Goal: Task Accomplishment & Management: Complete application form

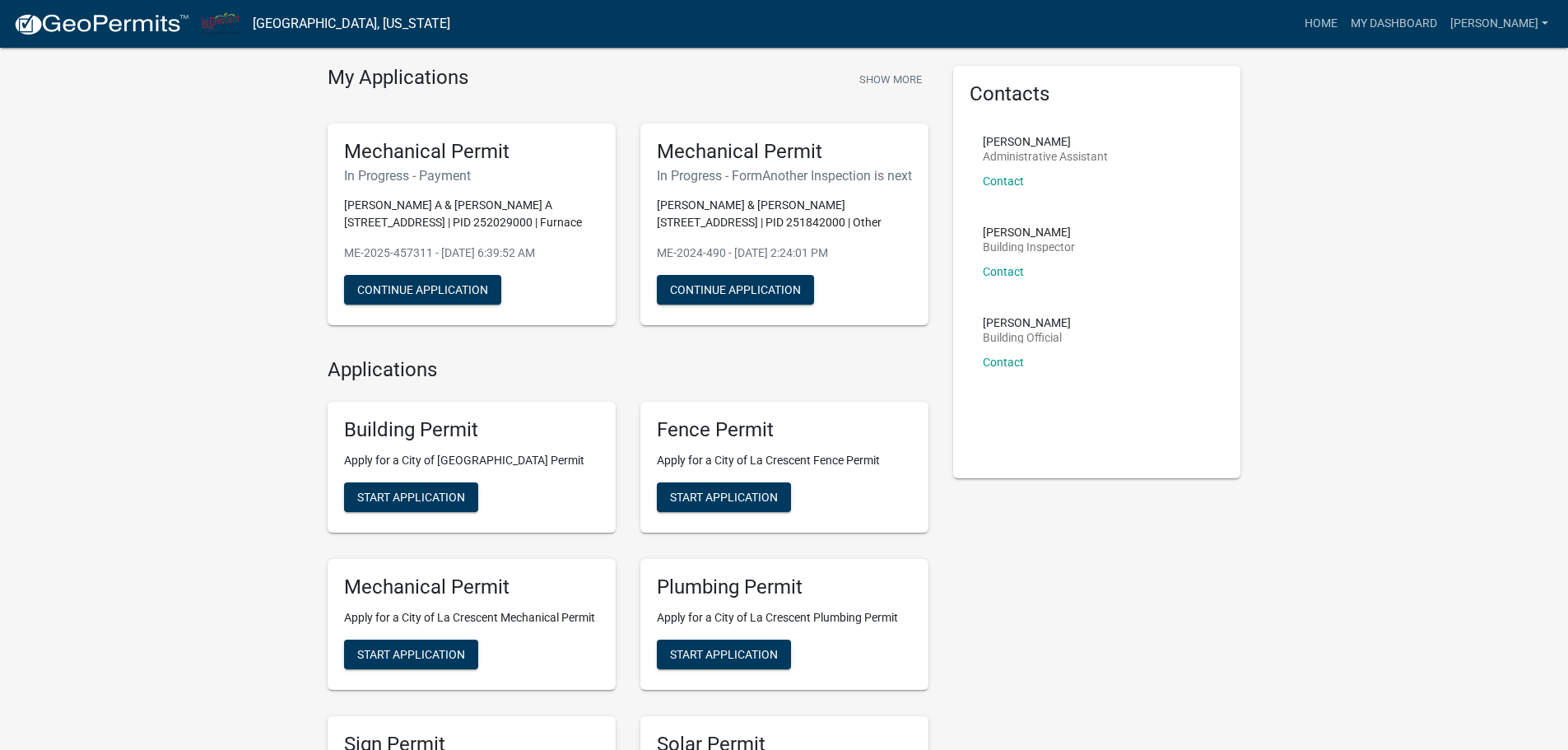
scroll to position [83, 0]
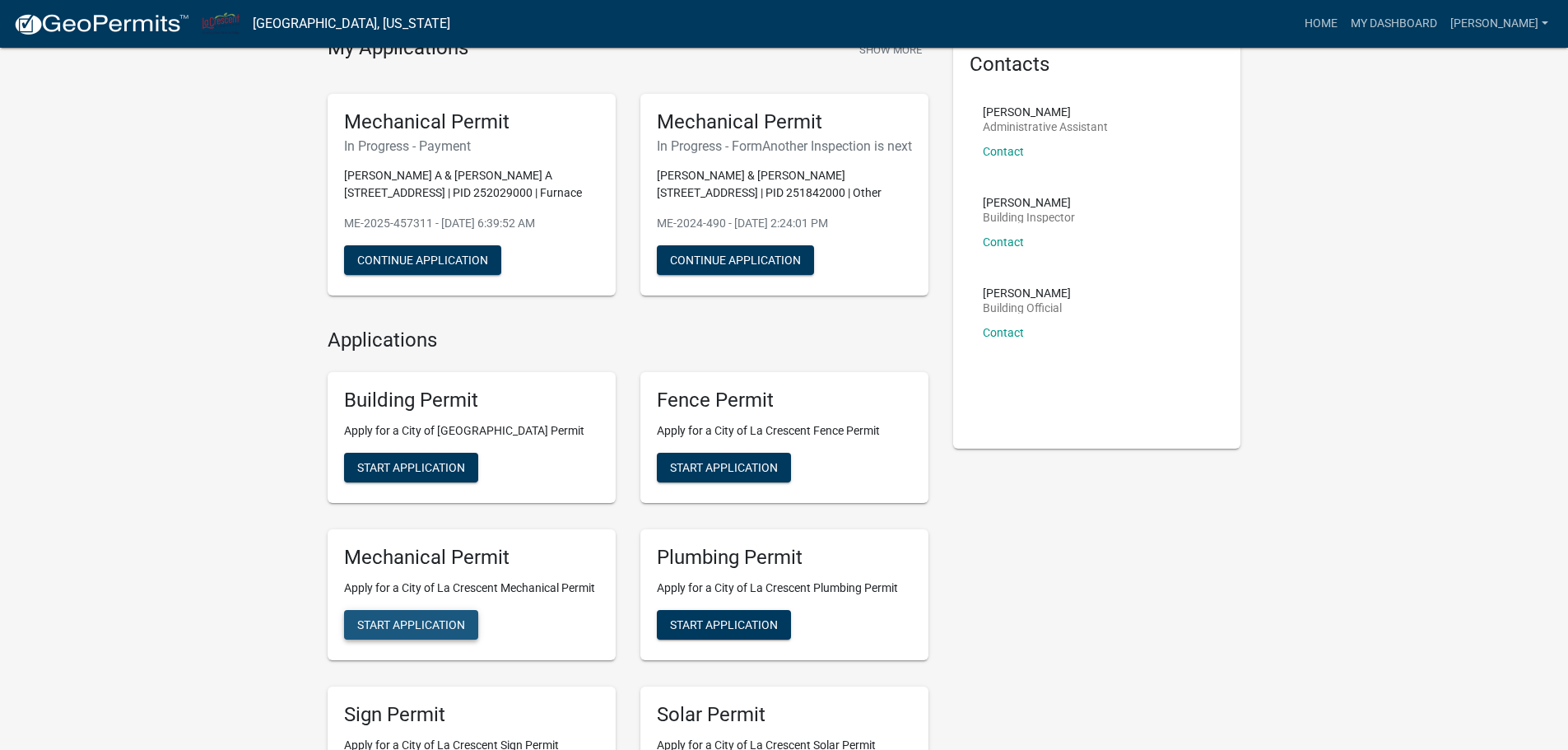
click at [437, 631] on span "Start Application" at bounding box center [411, 624] width 108 height 13
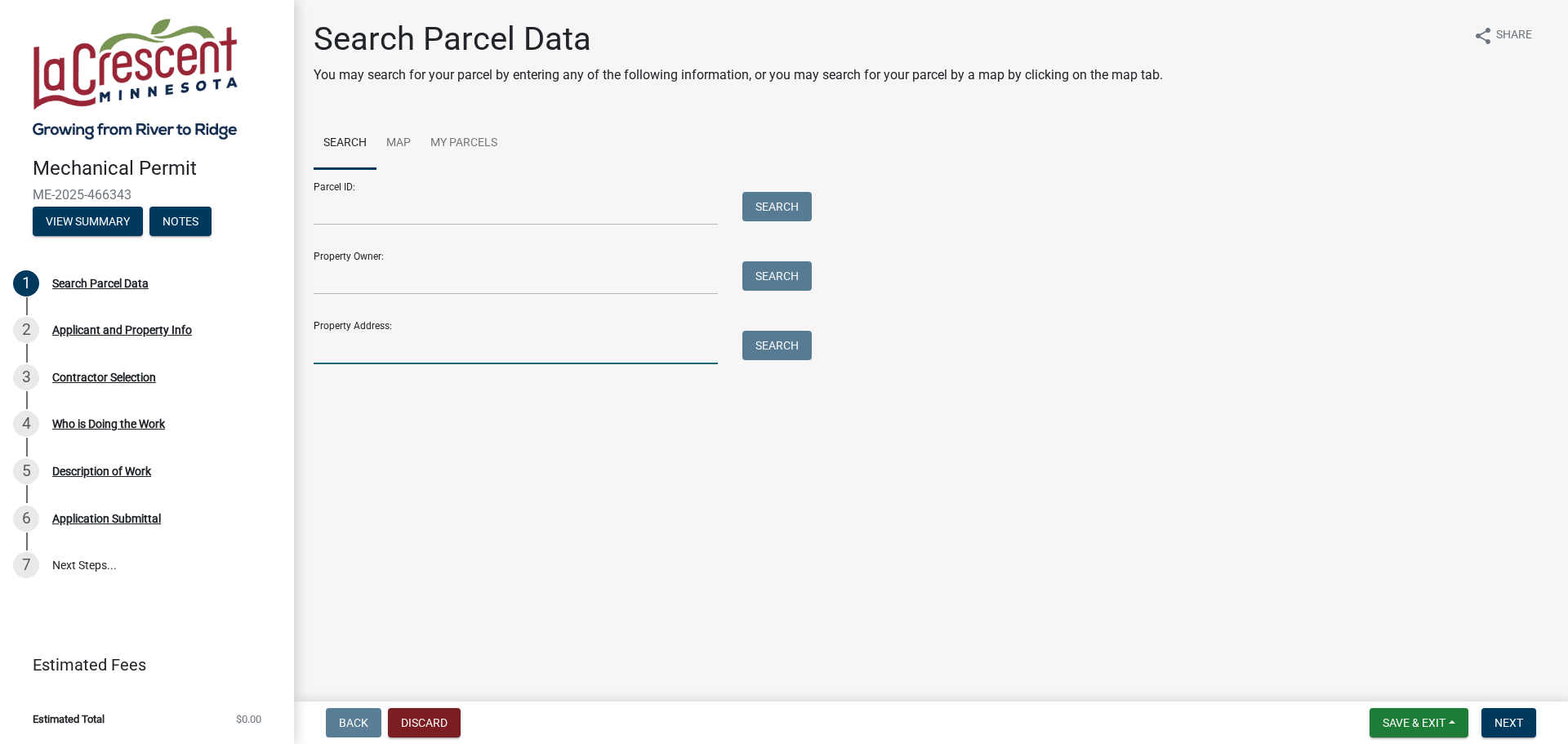
click at [399, 349] on input "Property Address:" at bounding box center [516, 347] width 405 height 33
type input "[STREET_ADDRESS]"
click at [795, 328] on div "Property Address: [STREET_ADDRESS] Search" at bounding box center [558, 336] width 490 height 56
click at [790, 339] on button "Search" at bounding box center [777, 345] width 70 height 30
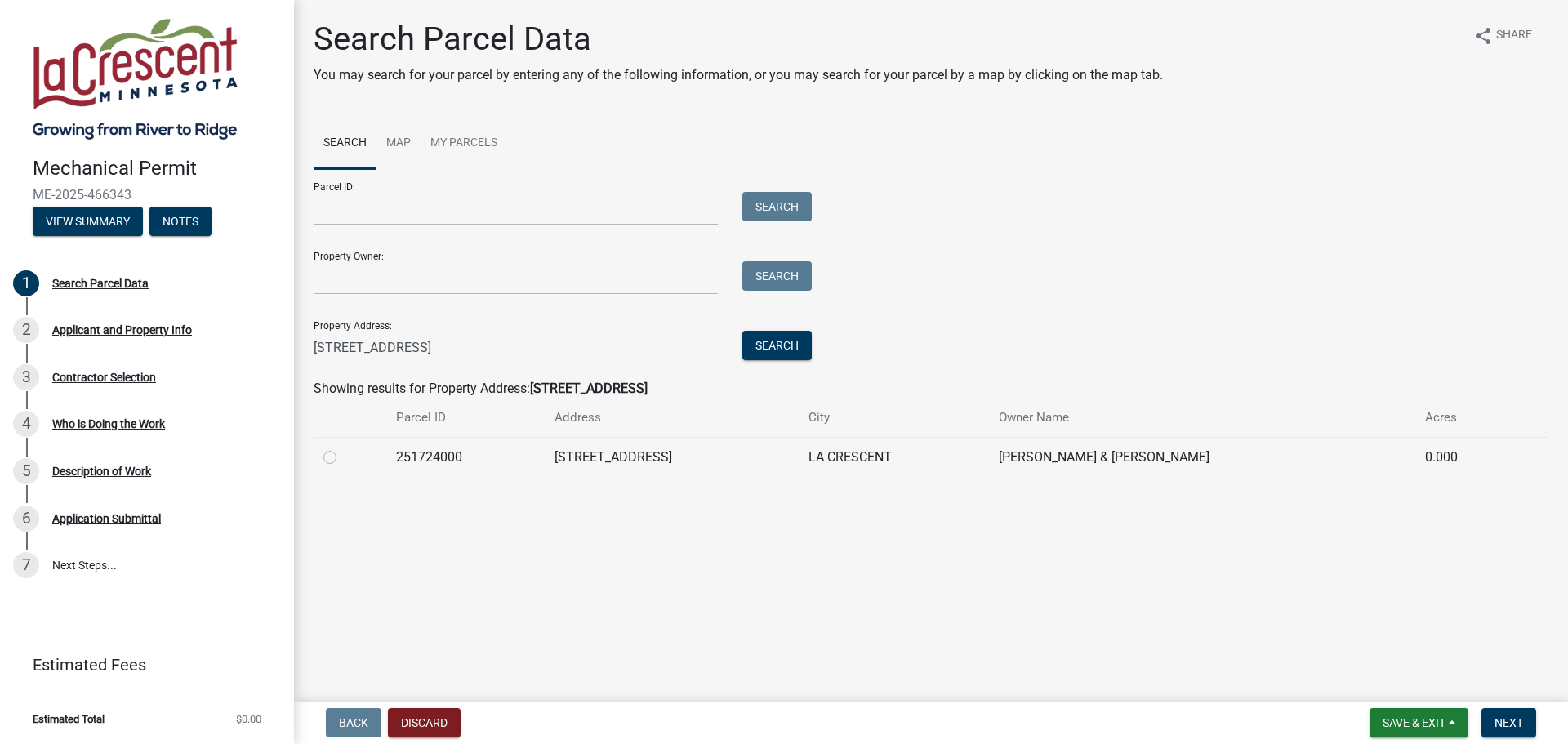
click at [343, 447] on label at bounding box center [343, 447] width 0 height 0
click at [343, 454] on input "radio" at bounding box center [347, 452] width 10 height 10
radio input "true"
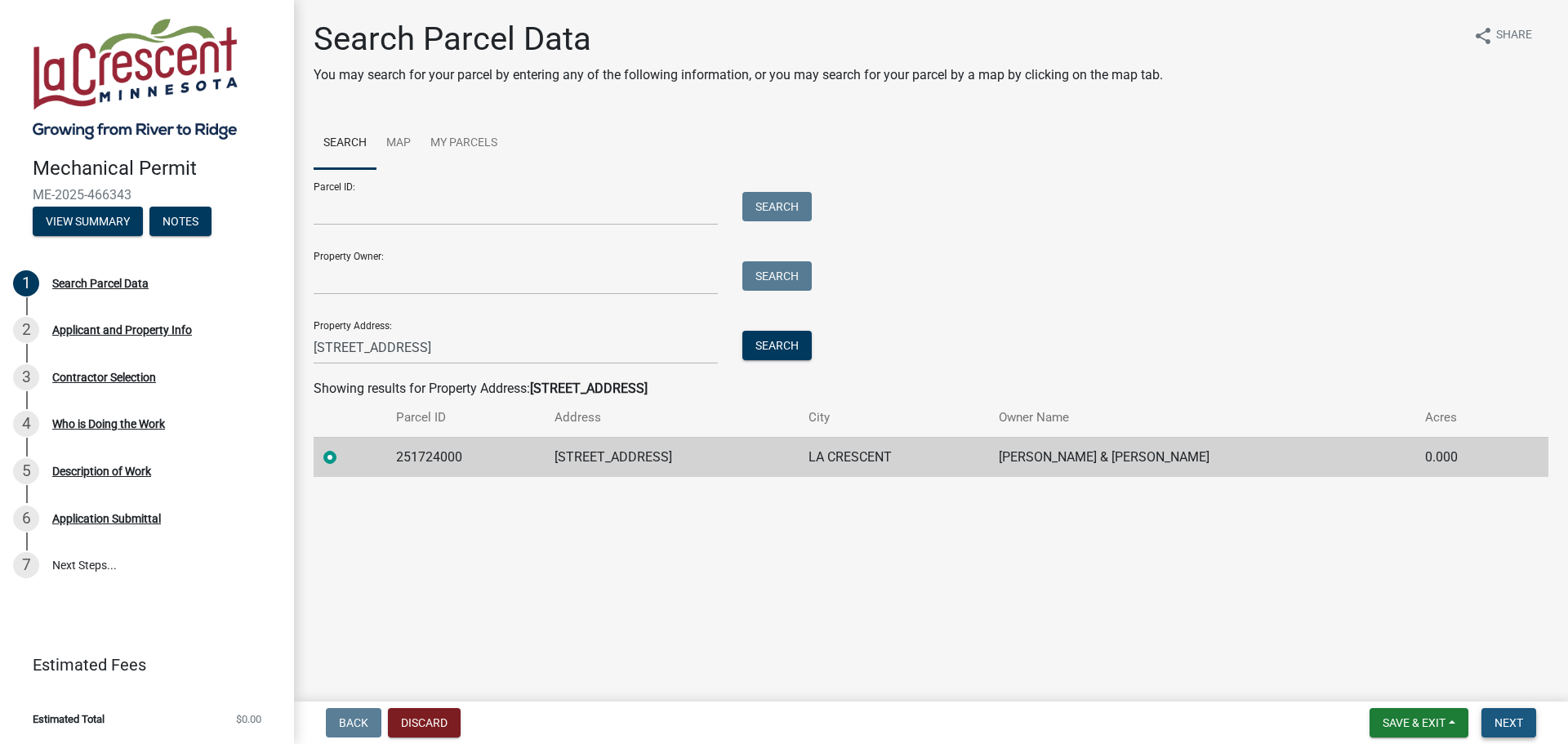
click at [1498, 709] on button "Next" at bounding box center [1508, 722] width 54 height 30
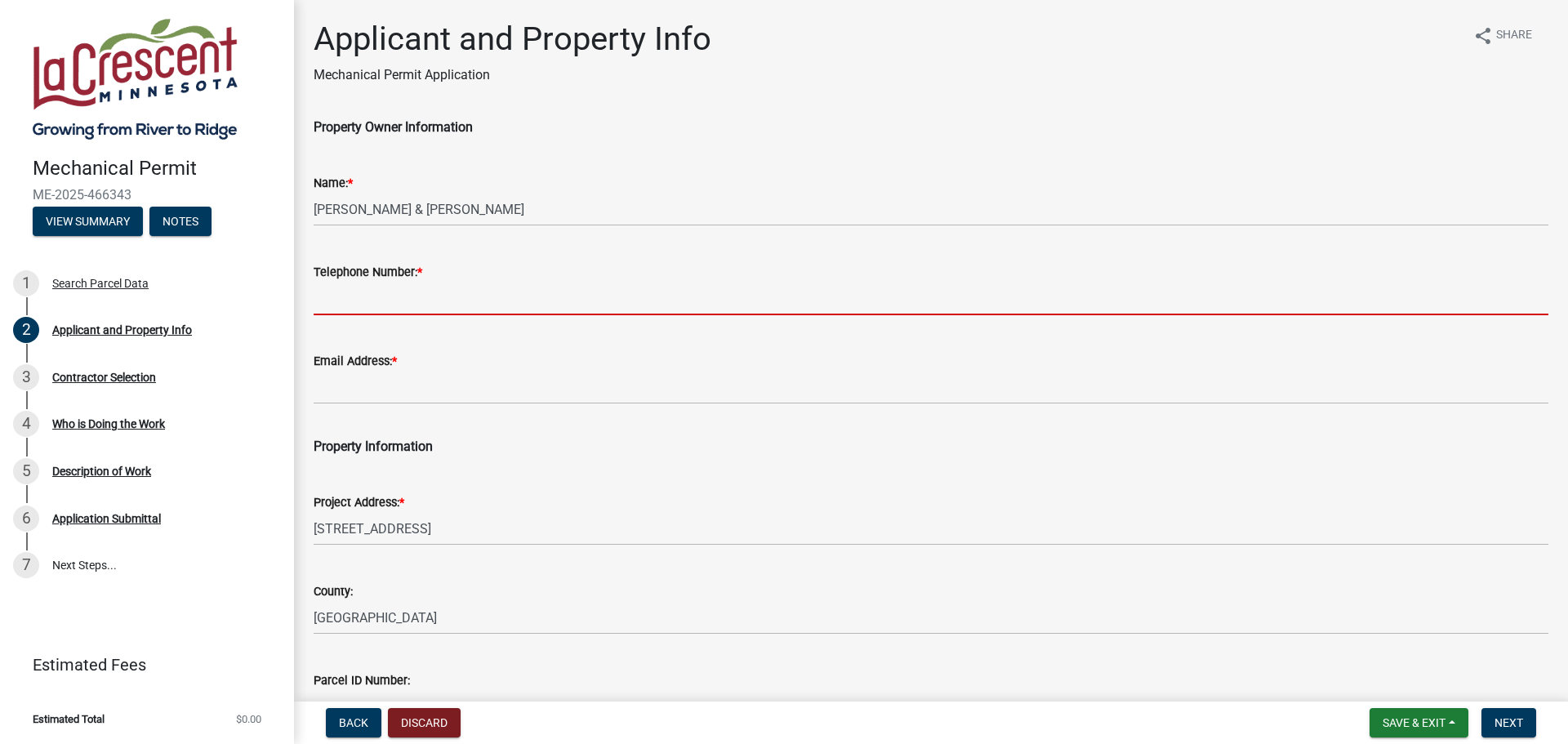
click at [361, 301] on input "Telephone Number: *" at bounding box center [931, 298] width 1235 height 33
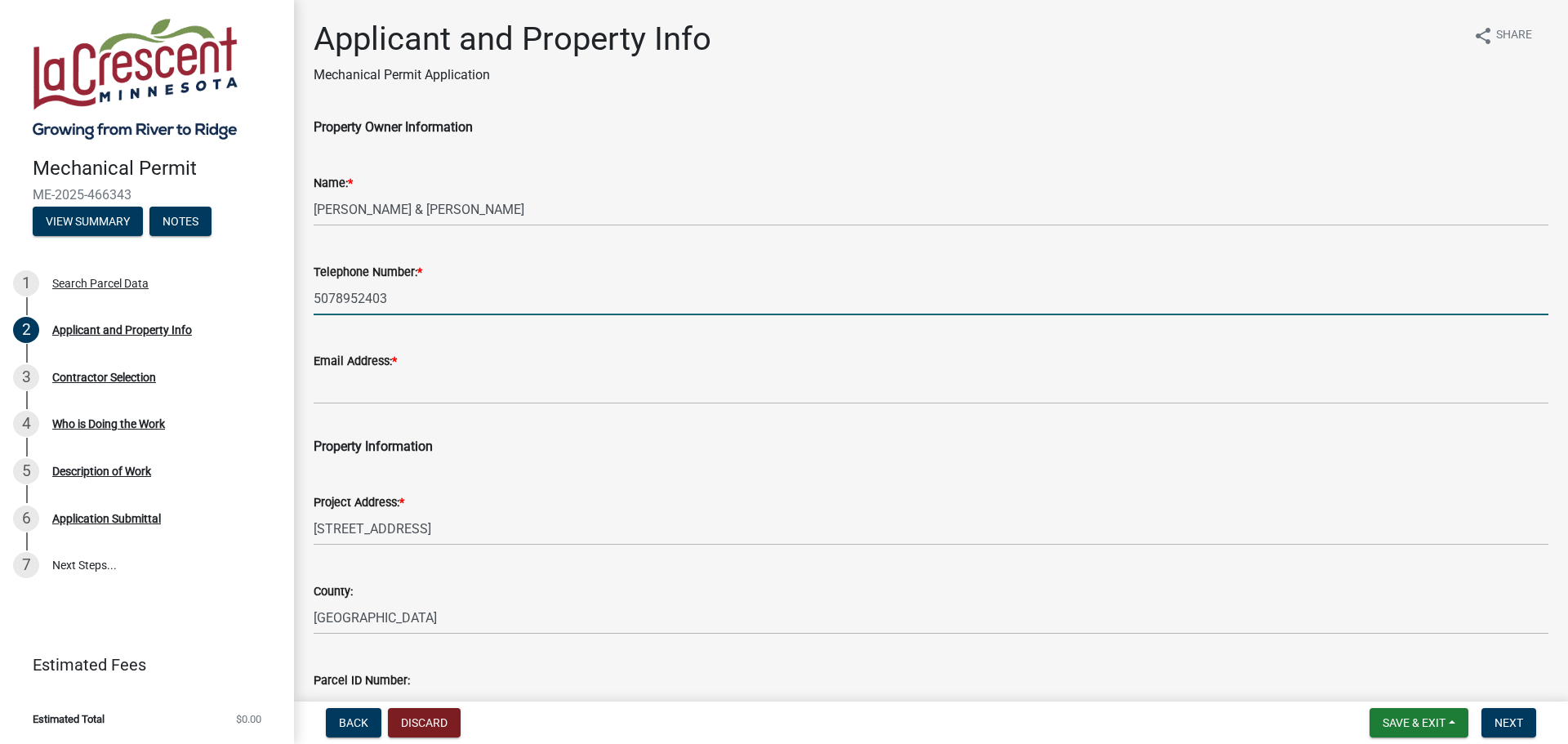
type input "5078952403"
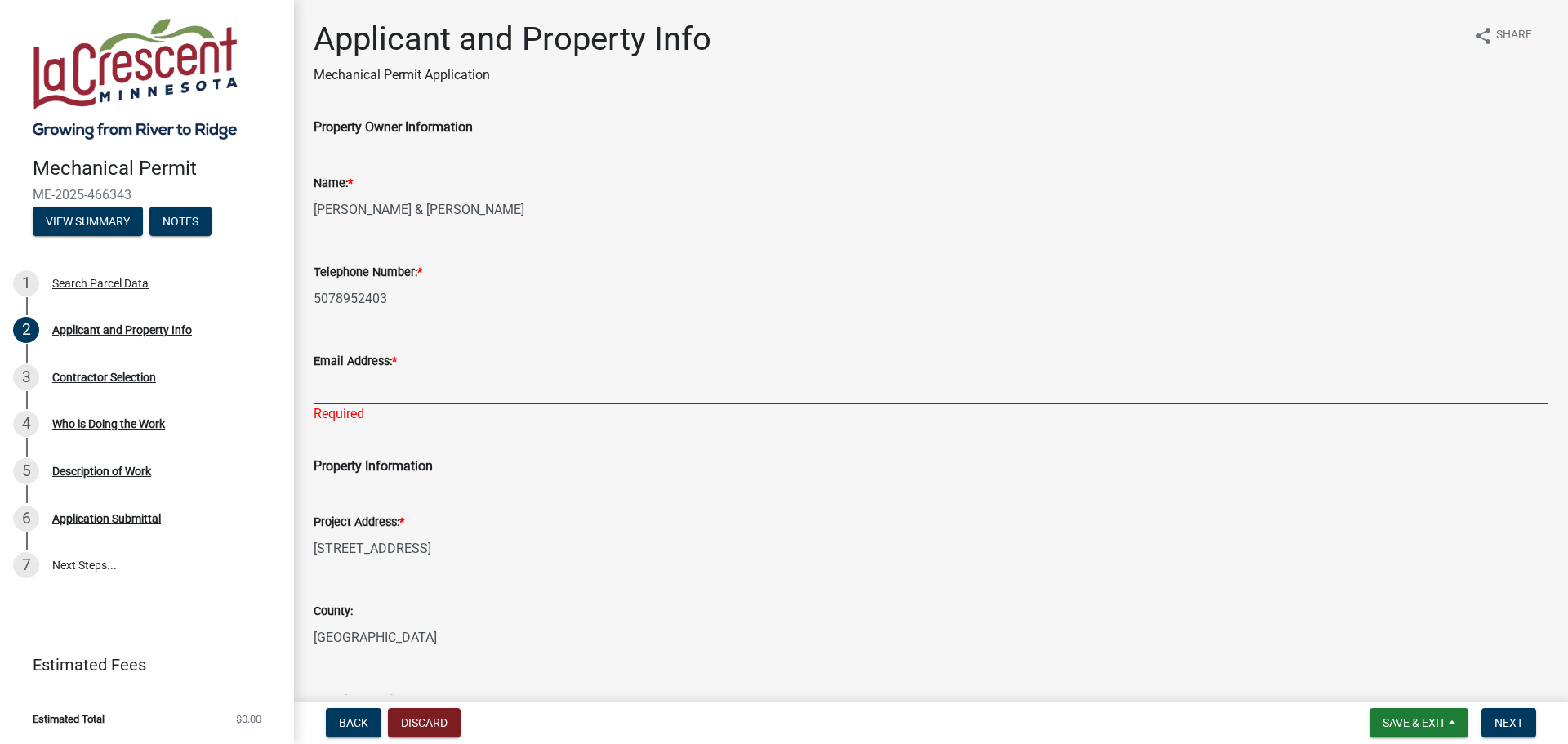
click at [379, 379] on input "Email Address: *" at bounding box center [931, 387] width 1235 height 33
paste input "[EMAIL_ADDRESS][DOMAIN_NAME]"
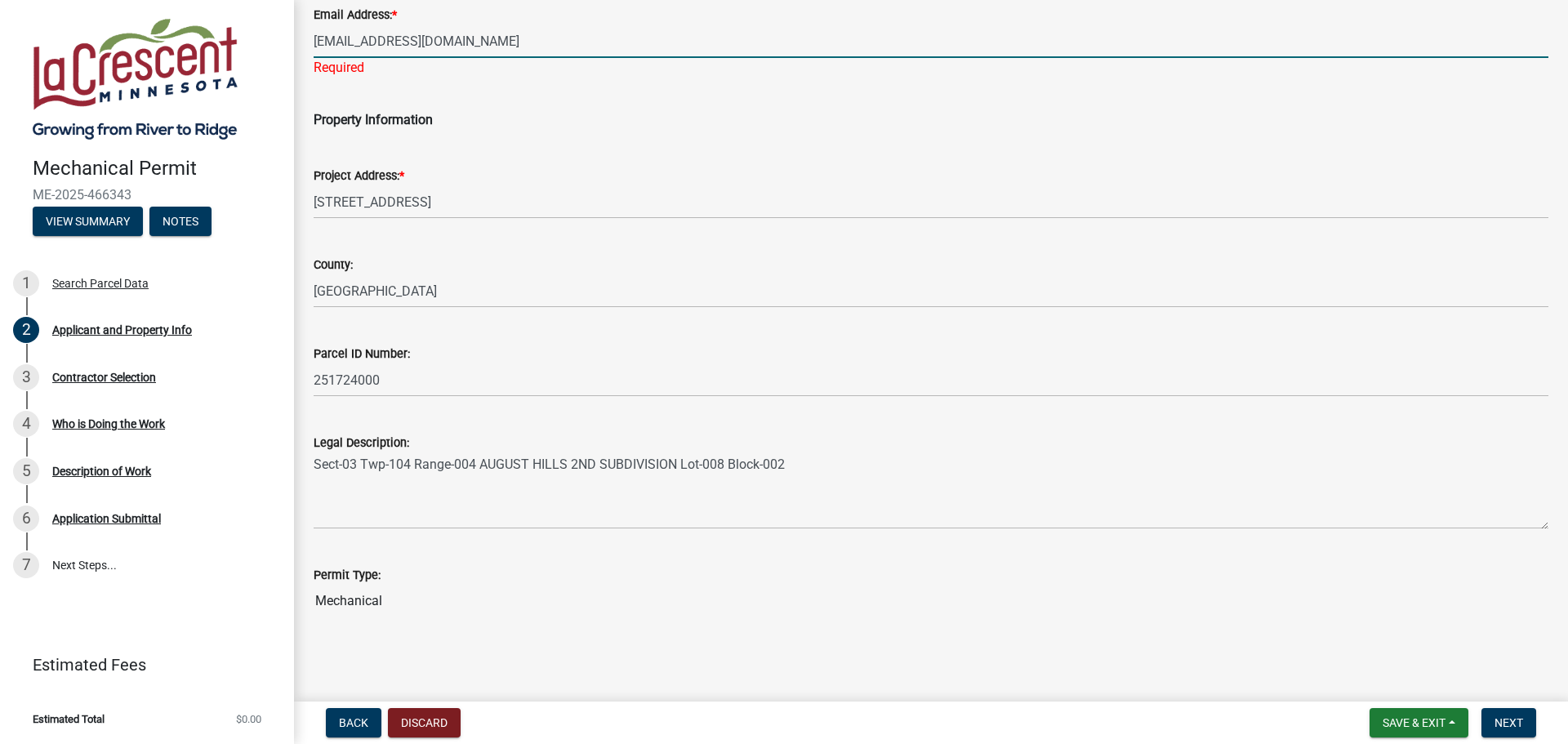
scroll to position [347, 0]
type input "[EMAIL_ADDRESS][DOMAIN_NAME]"
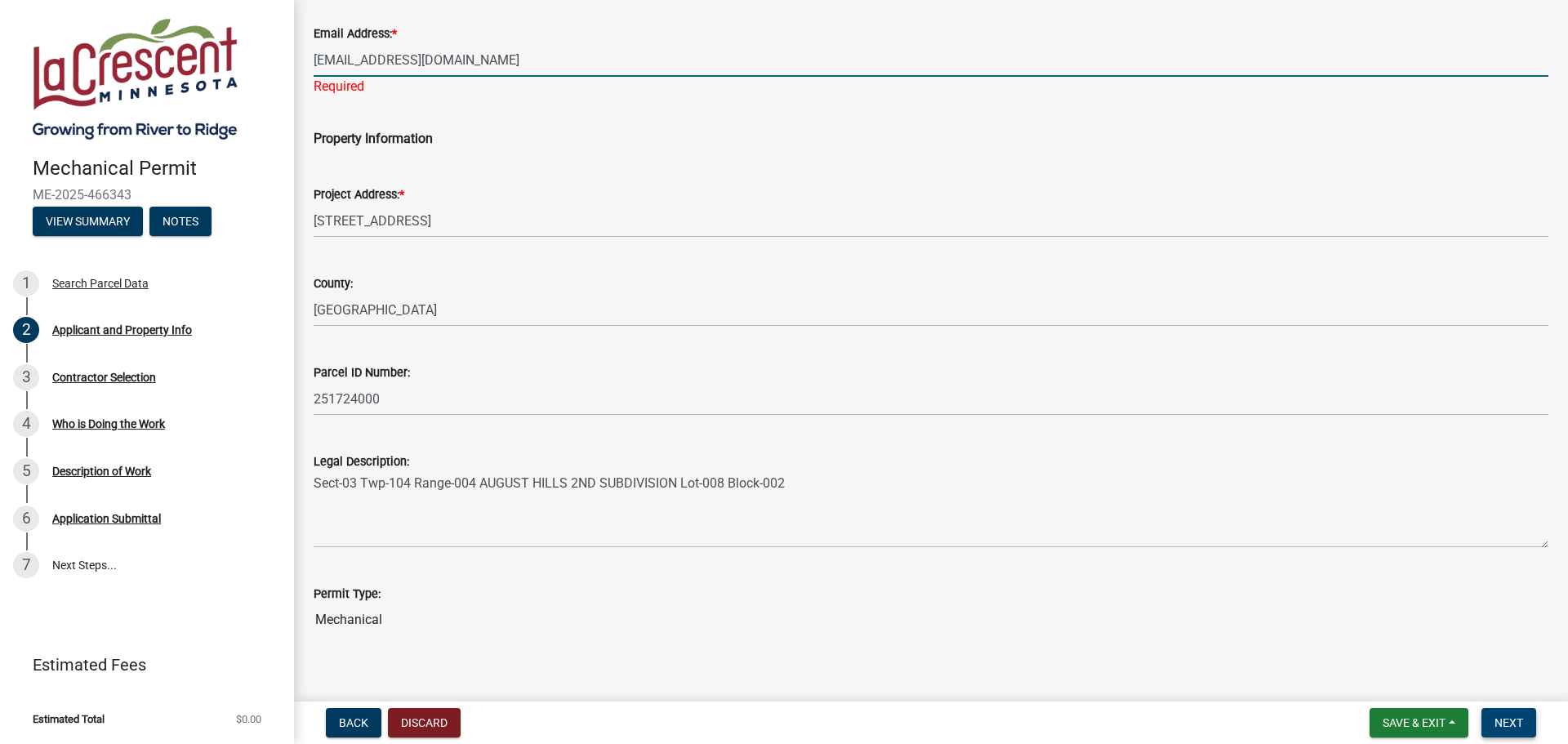
click at [1521, 734] on button "Next" at bounding box center [1508, 722] width 54 height 30
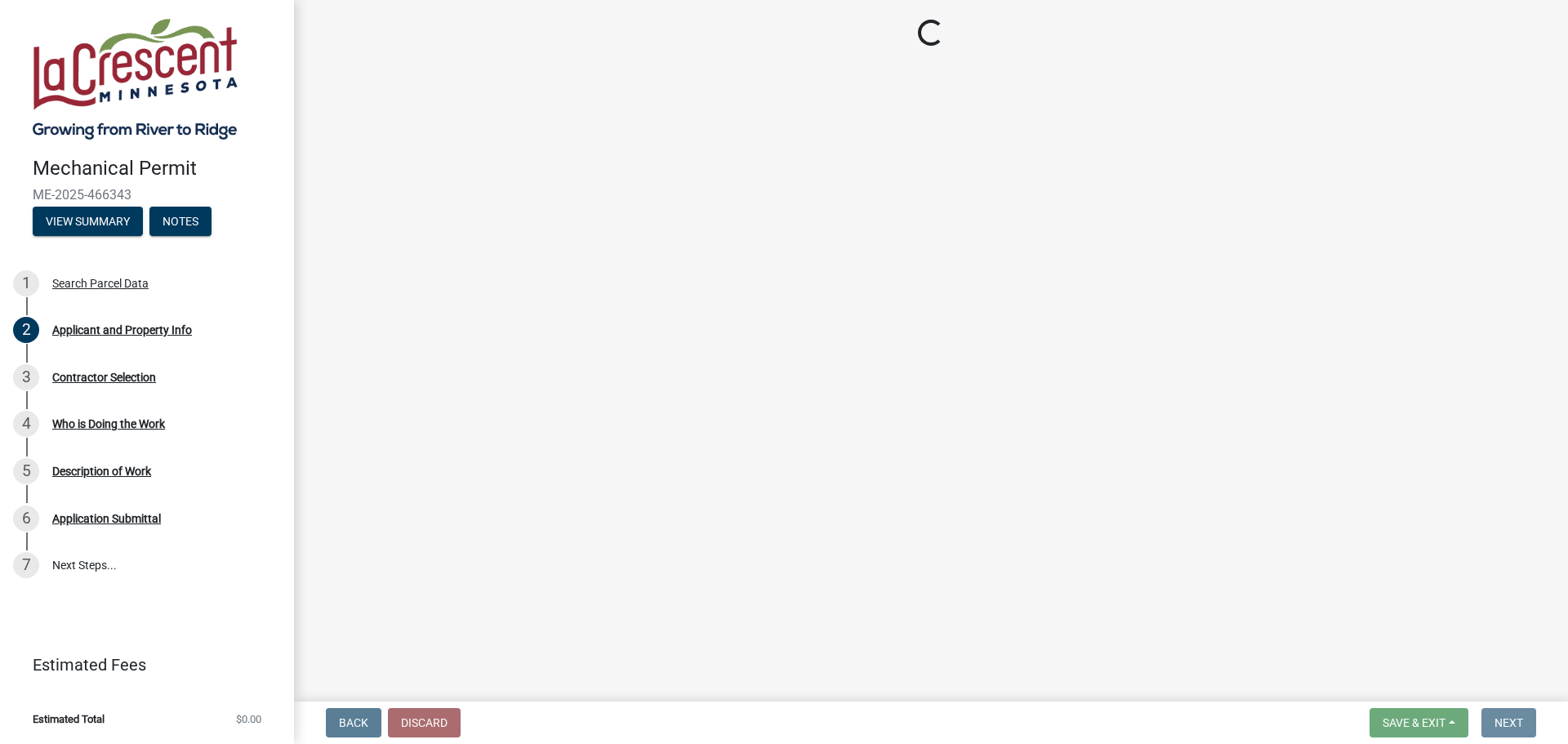
scroll to position [0, 0]
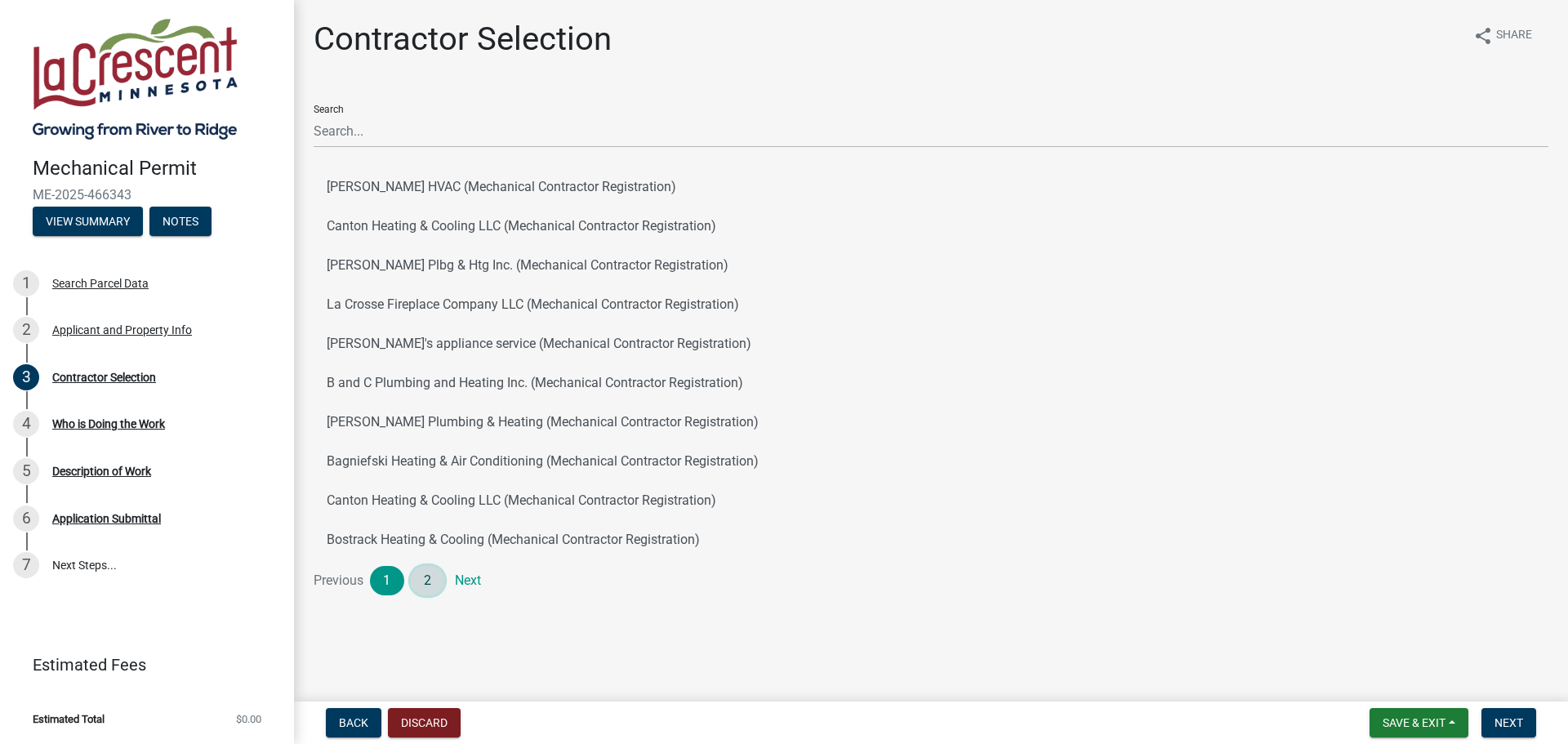
click at [421, 583] on link "2" at bounding box center [428, 580] width 34 height 30
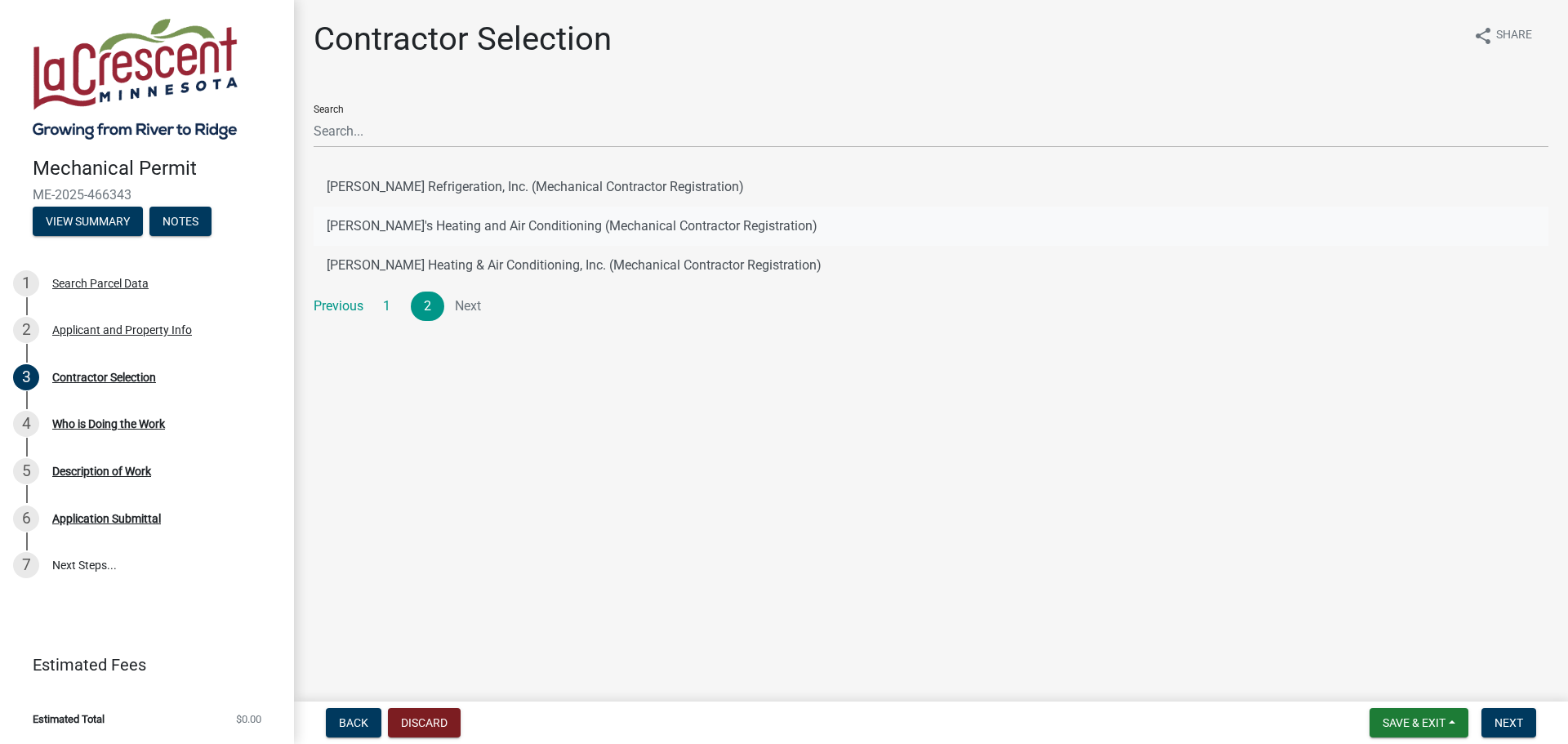
click at [391, 228] on button "[PERSON_NAME]'s Heating and Air Conditioning (Mechanical Contractor Registratio…" at bounding box center [931, 226] width 1235 height 39
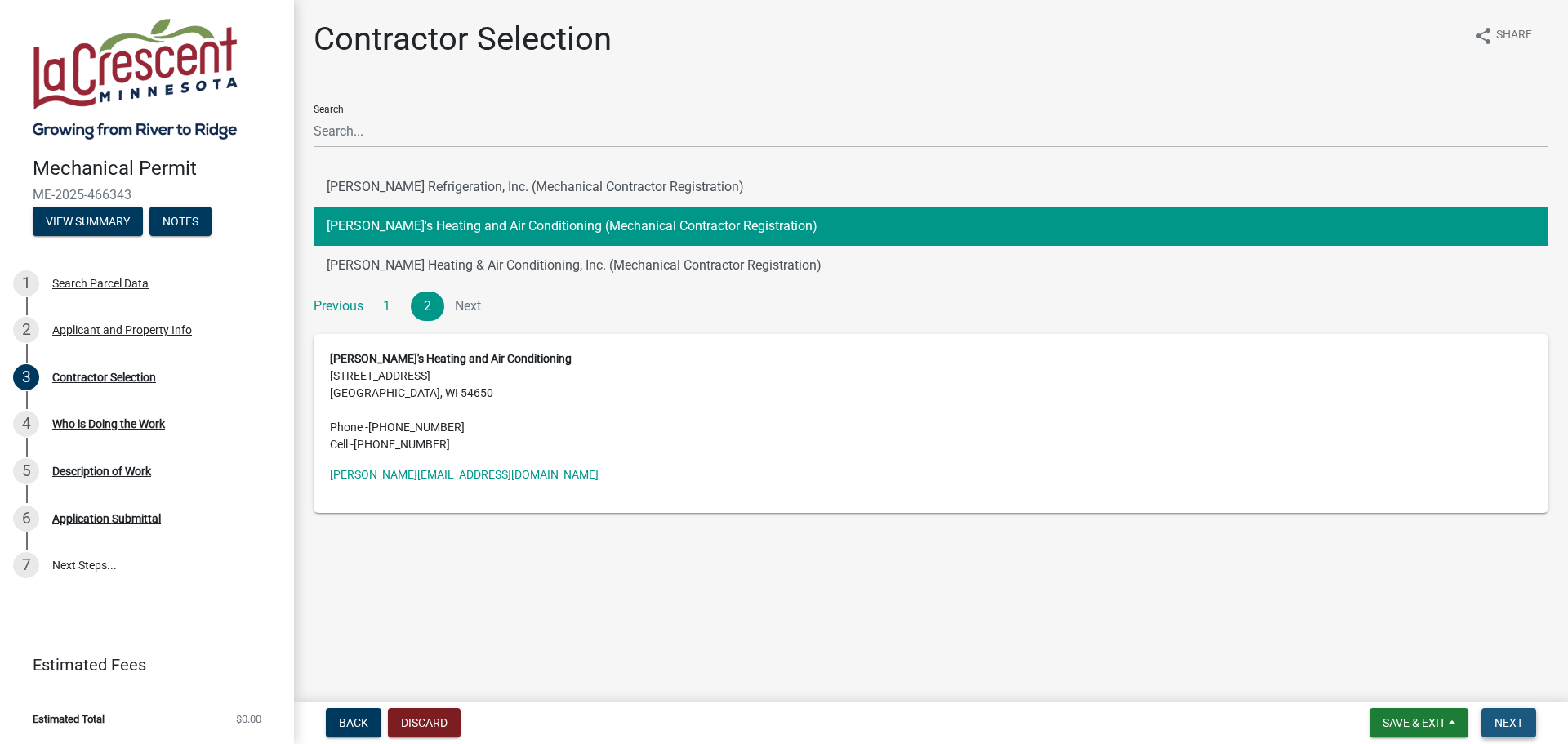
click at [1500, 712] on button "Next" at bounding box center [1508, 722] width 54 height 30
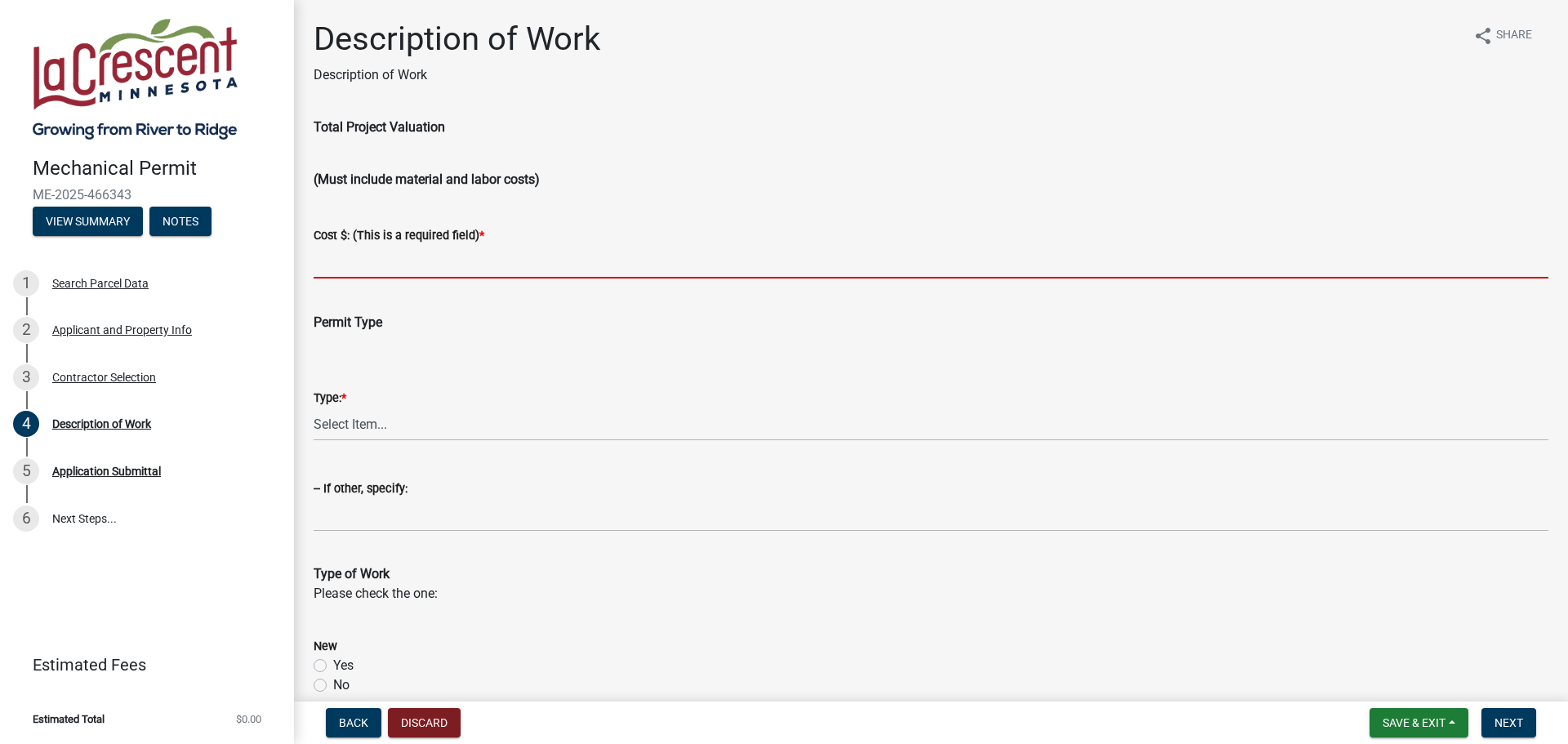
click at [492, 269] on input "text" at bounding box center [931, 261] width 1235 height 33
click at [377, 261] on input "text" at bounding box center [931, 261] width 1235 height 33
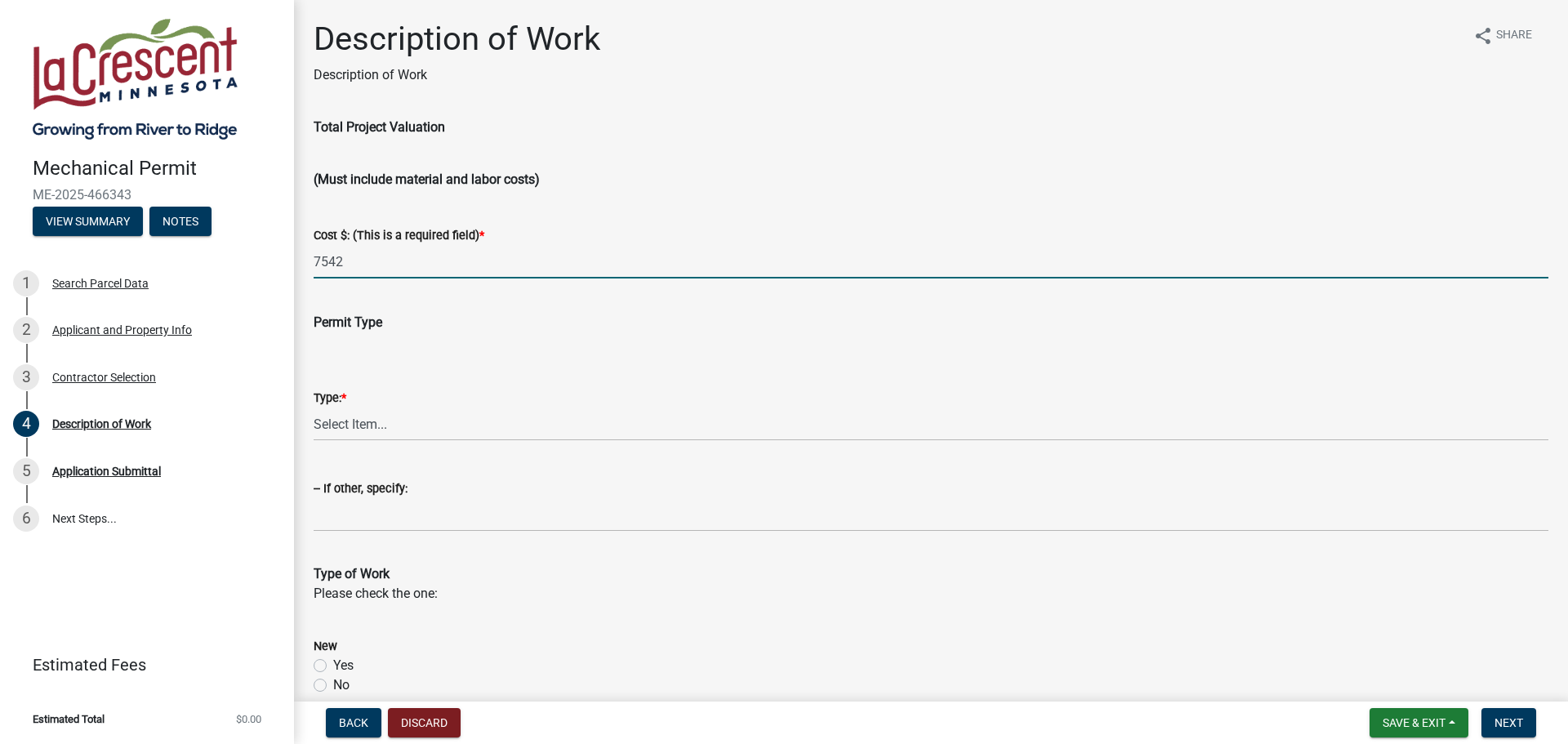
type input "7542"
click at [366, 429] on select "Select Item... Residential Commercial Other (Specify)" at bounding box center [931, 424] width 1235 height 33
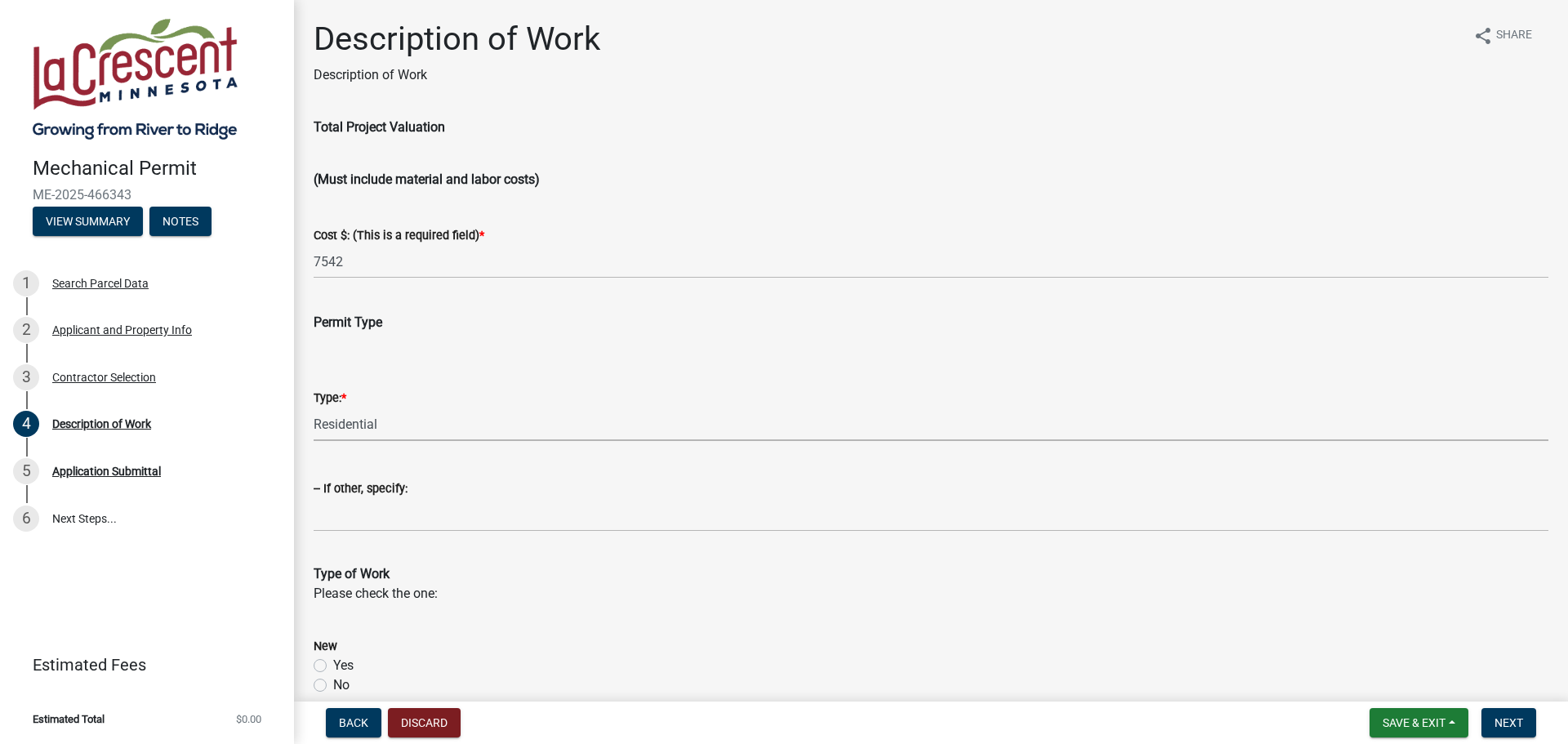
click at [314, 407] on select "Select Item... Residential Commercial Other (Specify)" at bounding box center [931, 424] width 1235 height 33
select select "ba376bc7-491f-4e2f-afbb-da92a65d87cf"
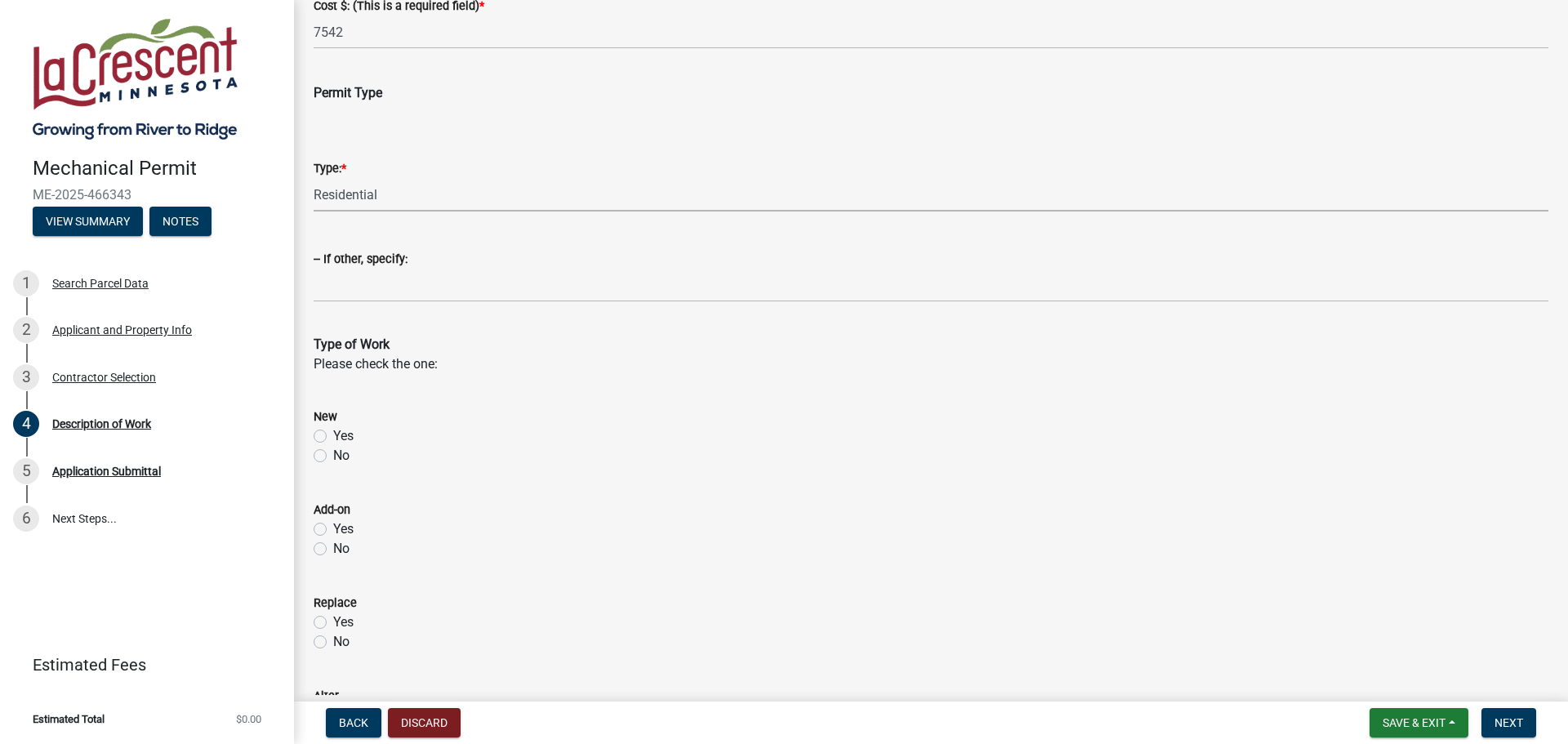
scroll to position [245, 0]
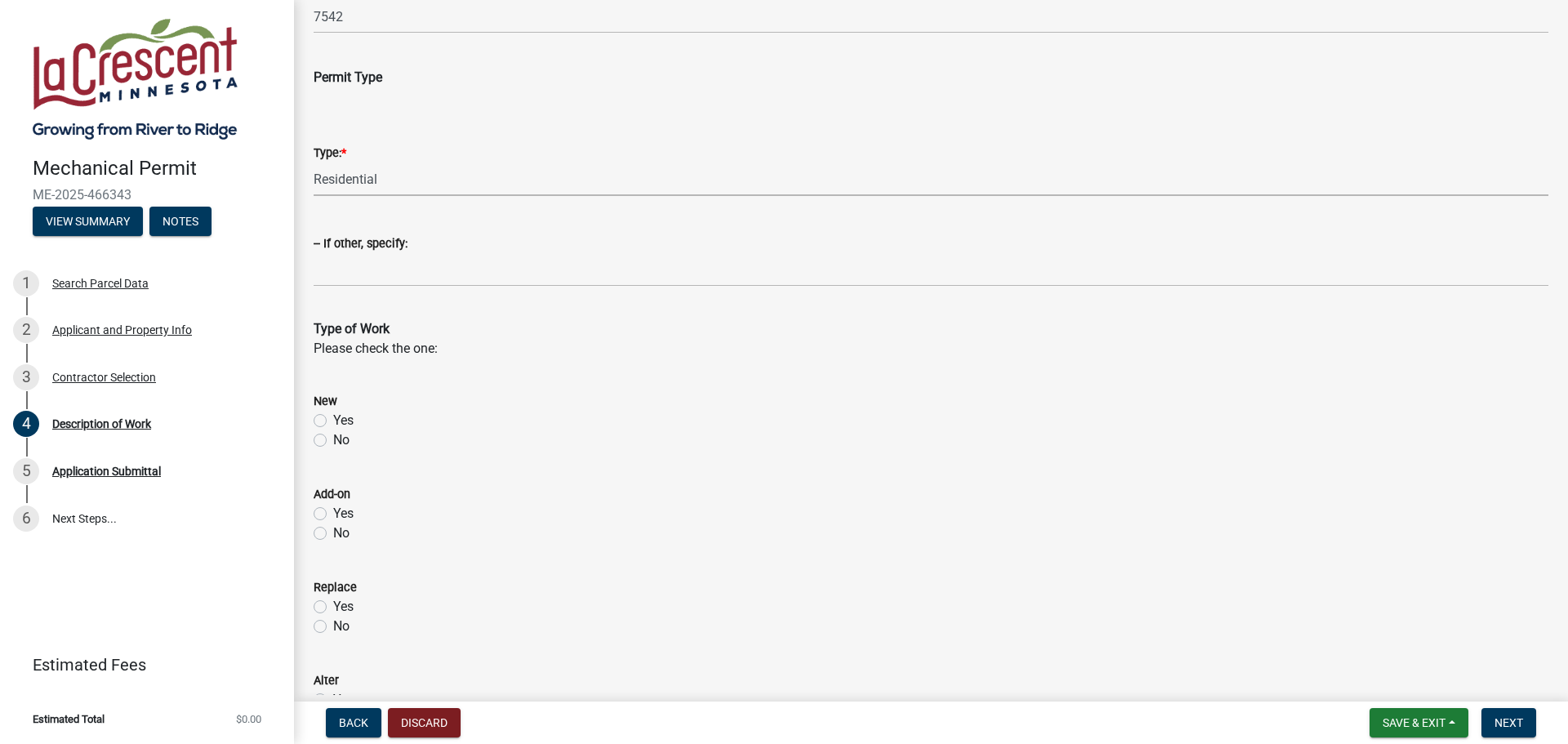
click at [333, 604] on label "Yes" at bounding box center [343, 607] width 20 height 20
click at [333, 604] on input "Yes" at bounding box center [338, 602] width 10 height 10
radio input "true"
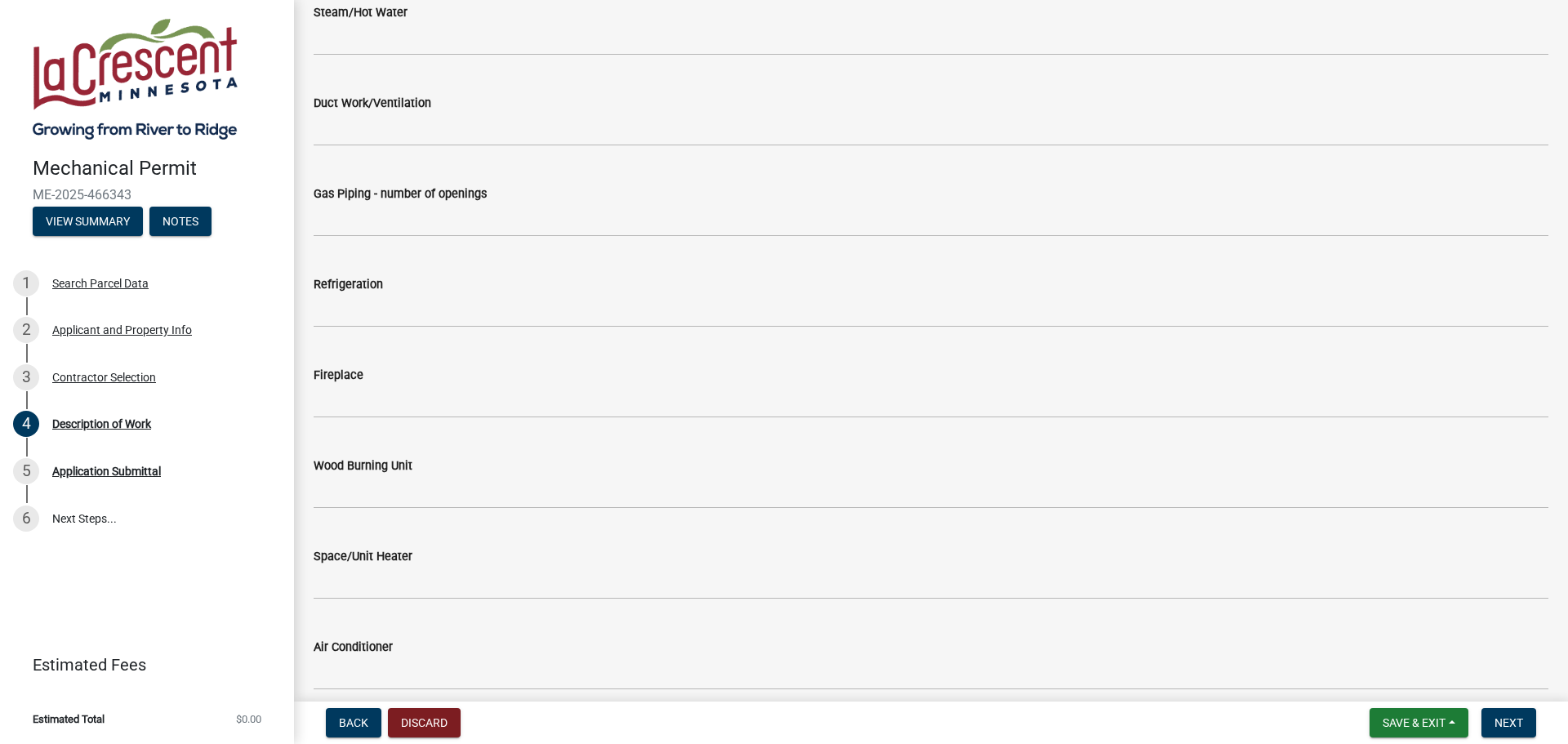
scroll to position [1388, 0]
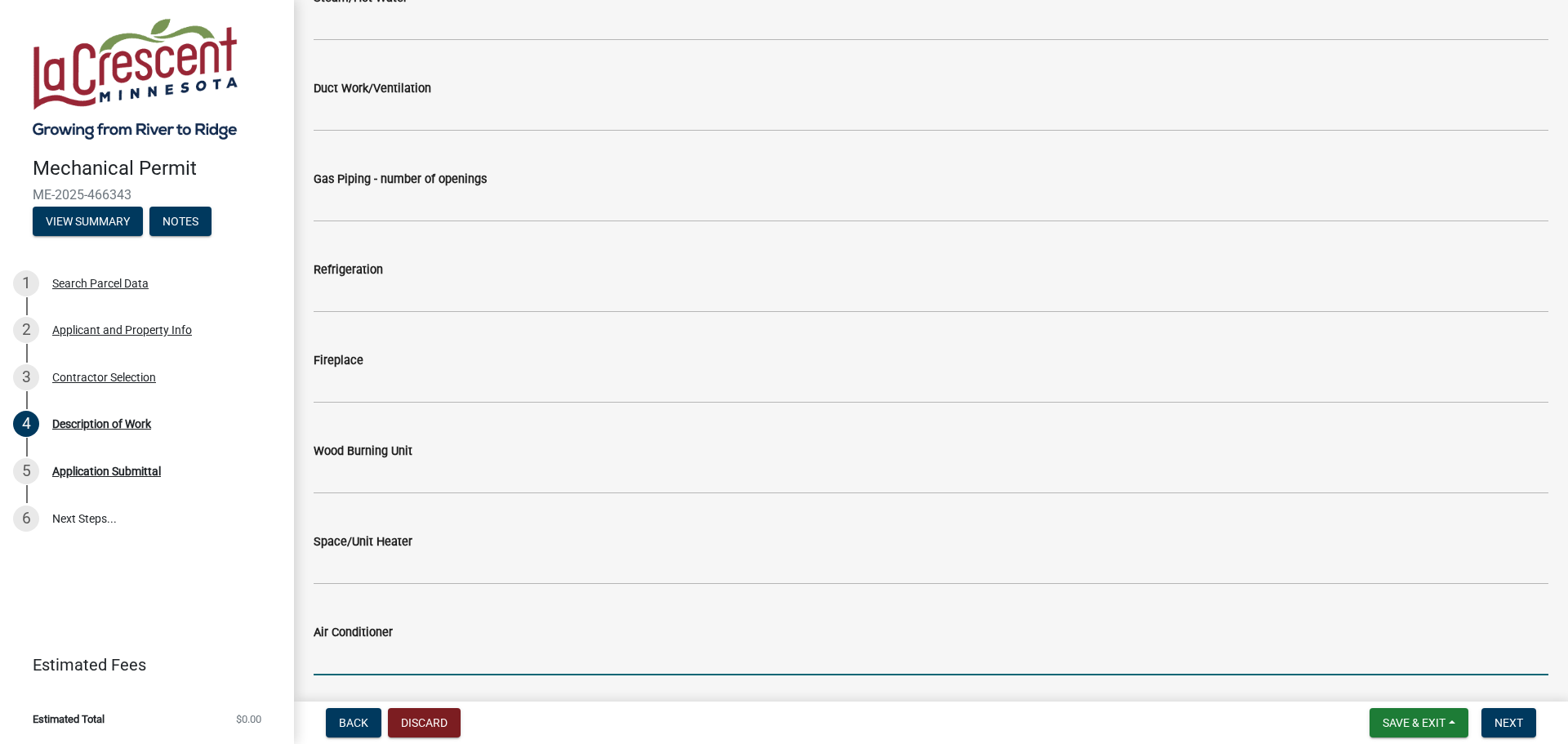
click at [354, 649] on input "text" at bounding box center [931, 658] width 1235 height 33
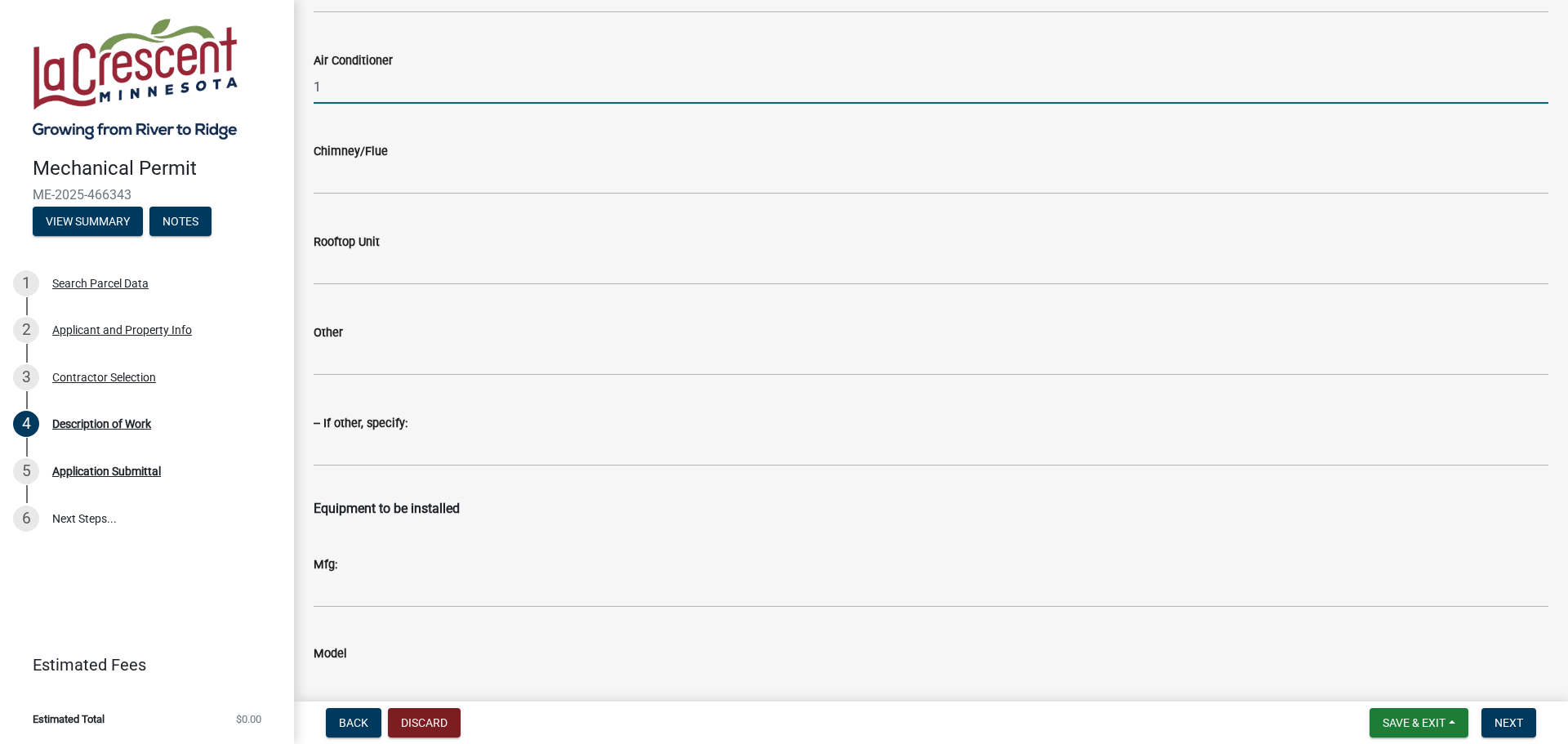
scroll to position [2122, 0]
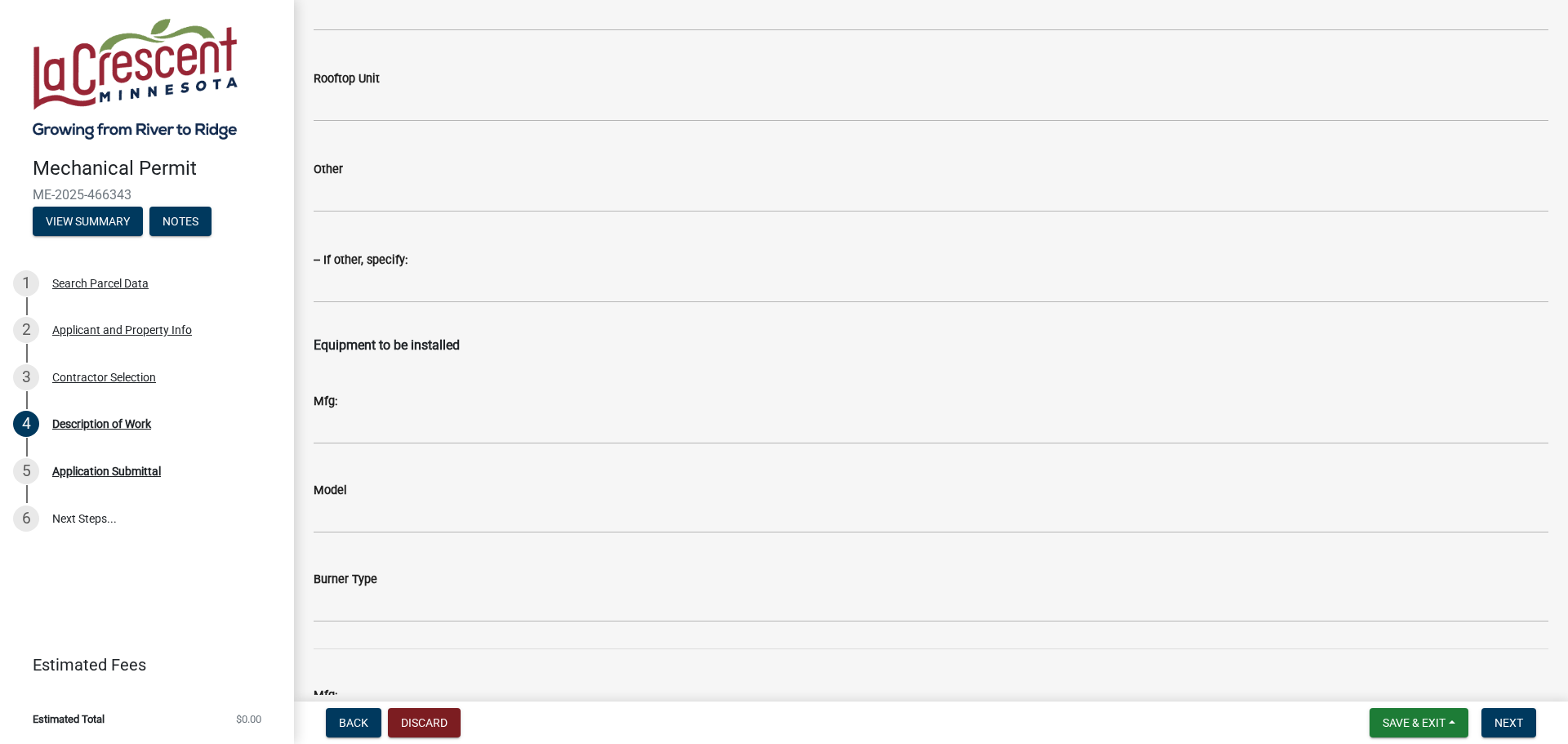
type input "1"
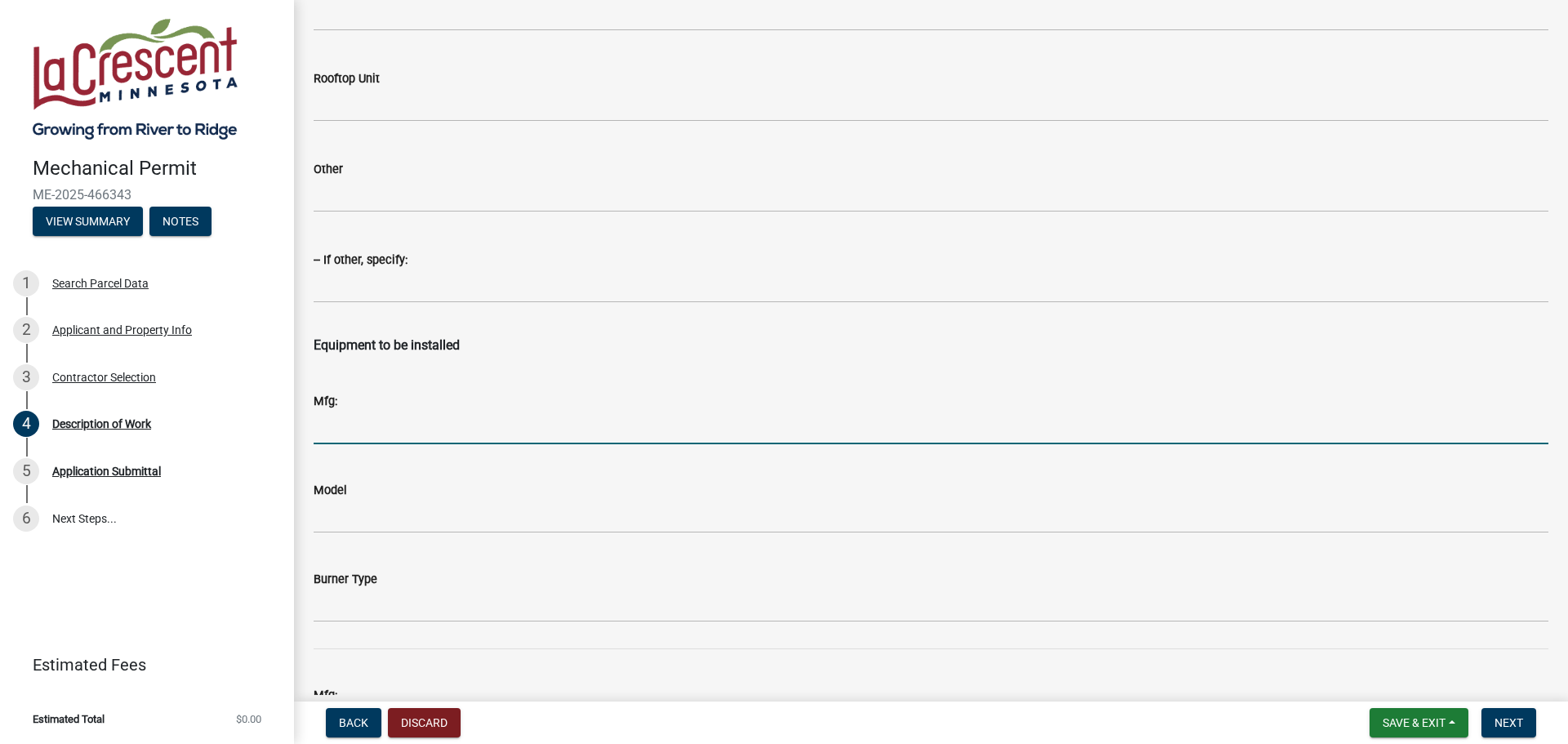
click at [370, 427] on input "Mfg:" at bounding box center [931, 426] width 1235 height 33
type input "[PERSON_NAME]"
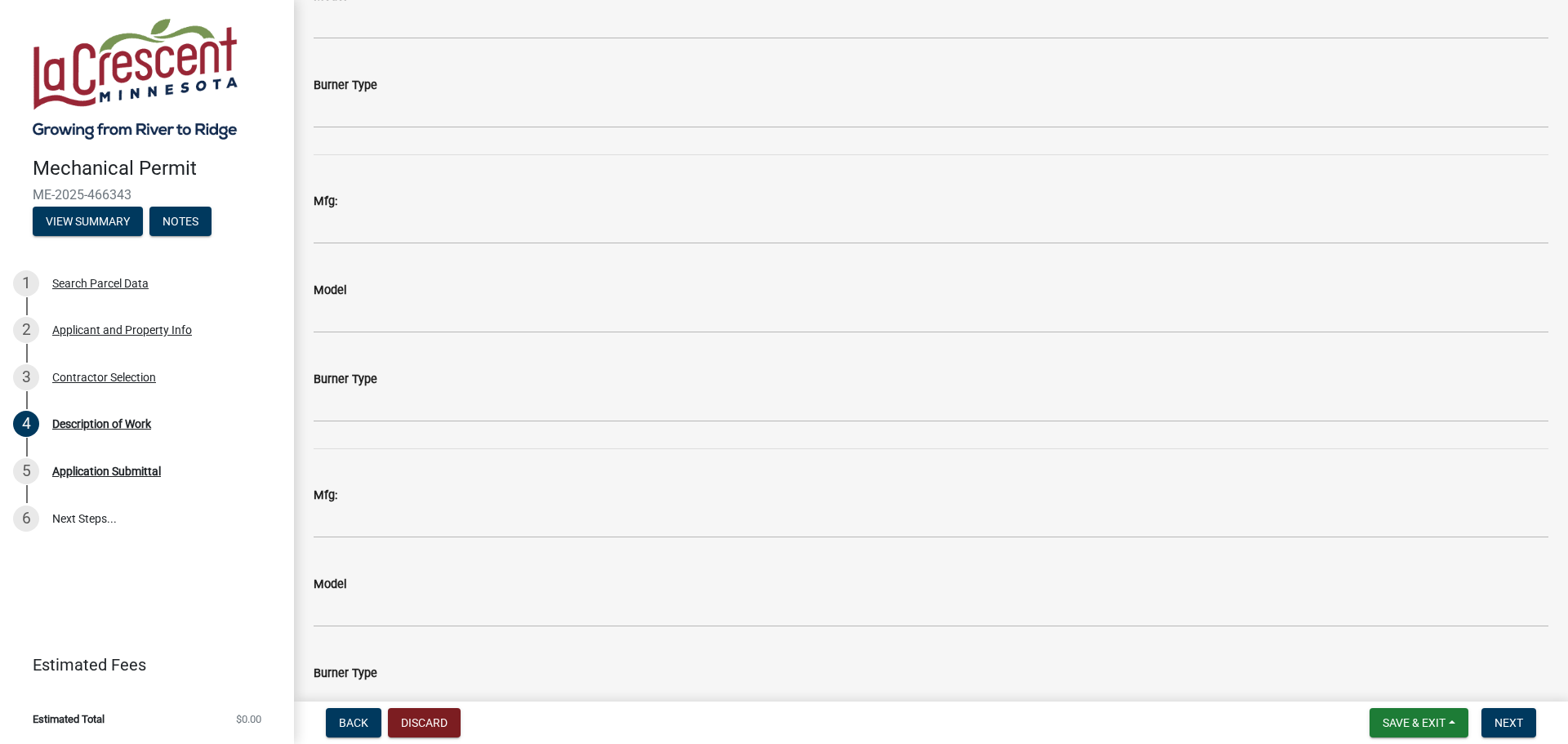
scroll to position [3008, 0]
type input "EL18KCV-036-230"
click at [1504, 724] on span "Next" at bounding box center [1509, 723] width 29 height 13
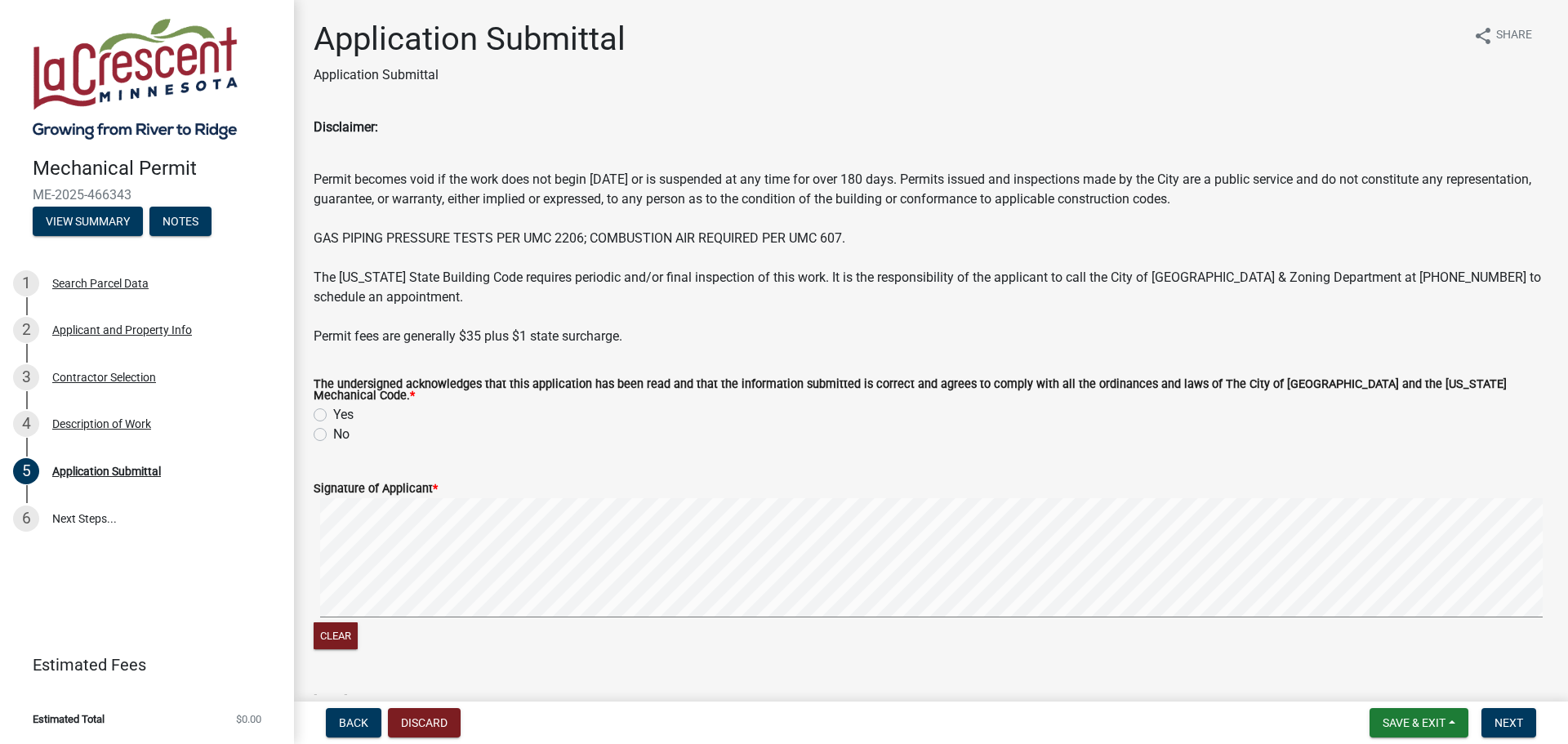
click at [333, 404] on label "Yes" at bounding box center [343, 414] width 20 height 20
click at [333, 404] on input "Yes" at bounding box center [338, 409] width 10 height 10
radio input "true"
click at [1504, 713] on button "Next" at bounding box center [1508, 722] width 54 height 30
